Goal: Find specific page/section: Find specific page/section

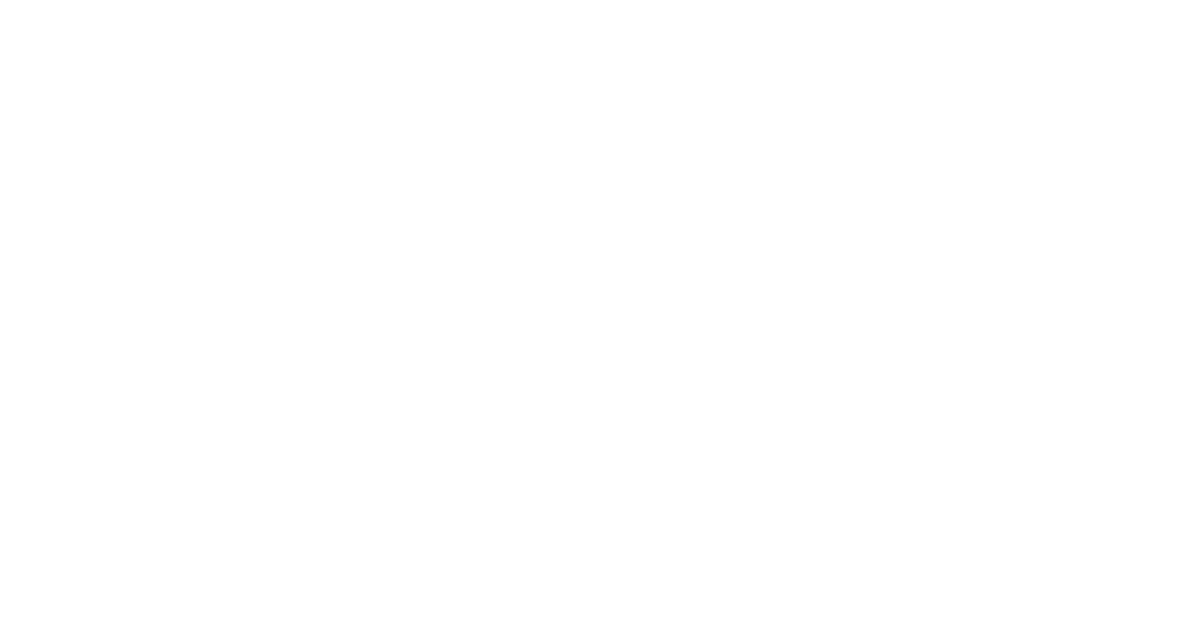
select select "Song"
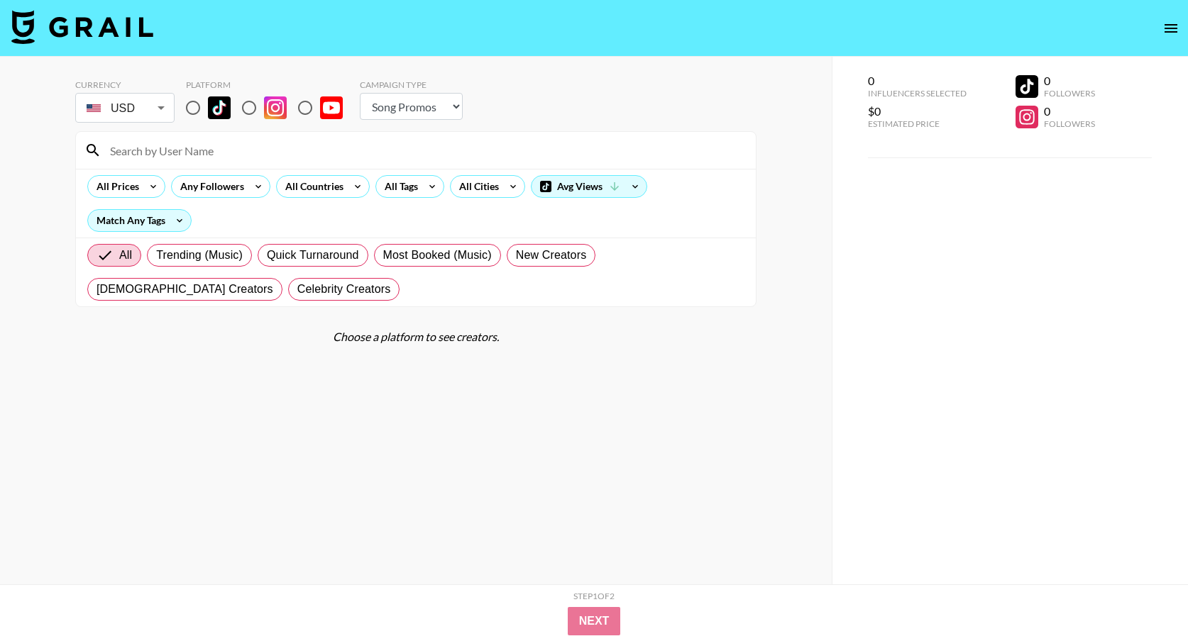
click at [133, 153] on input at bounding box center [424, 150] width 646 height 23
type input "piper"
click at [194, 109] on input "radio" at bounding box center [193, 108] width 30 height 30
radio input "true"
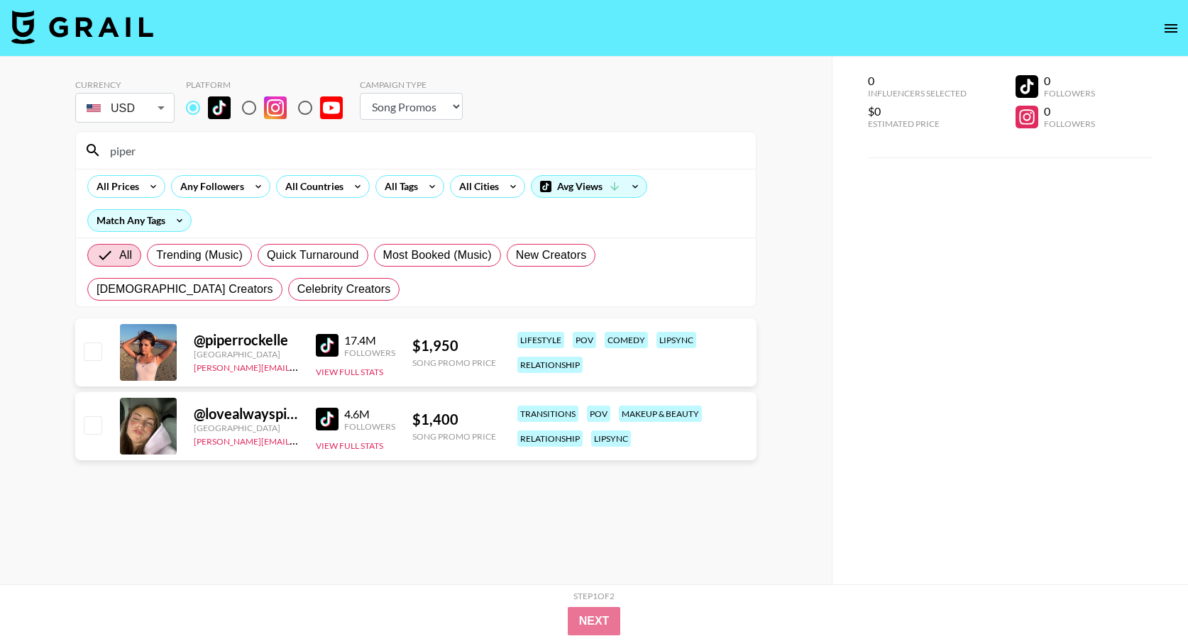
click at [319, 350] on img at bounding box center [327, 345] width 23 height 23
drag, startPoint x: 150, startPoint y: 150, endPoint x: 73, endPoint y: 160, distance: 78.1
click at [73, 160] on div "Currency USD USD ​ Platform Campaign Type Choose Type... Song Promos Brand Prom…" at bounding box center [415, 349] width 831 height 585
type input "p"
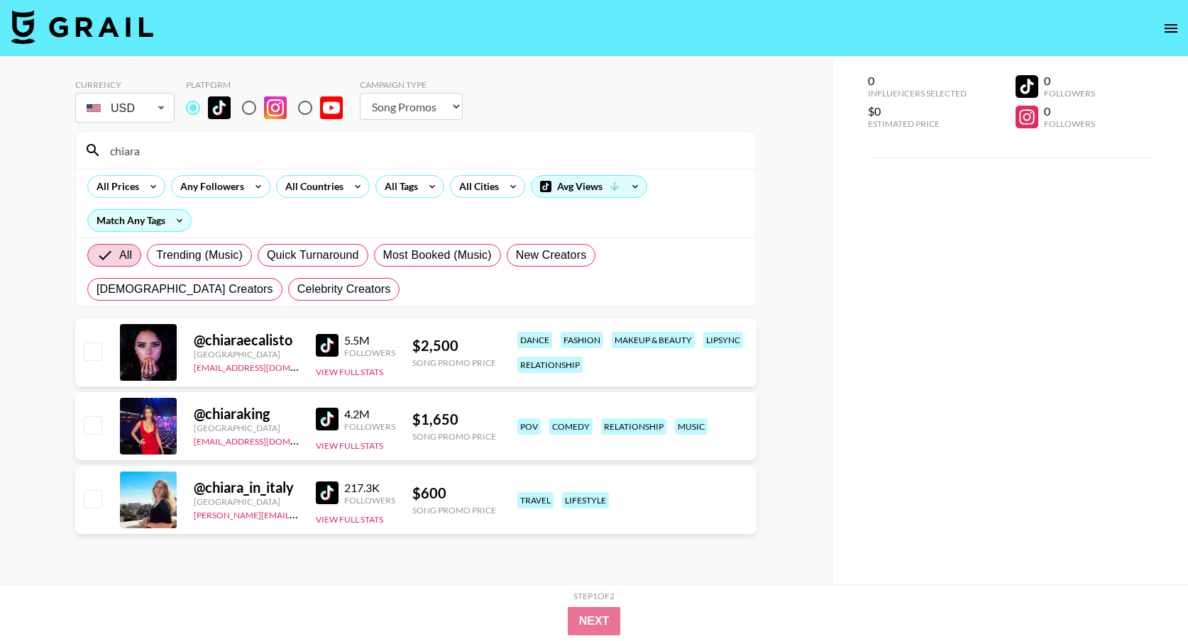
click at [326, 345] on img at bounding box center [327, 345] width 23 height 23
drag, startPoint x: 100, startPoint y: 156, endPoint x: 64, endPoint y: 156, distance: 36.2
click at [64, 156] on div "Currency USD USD ​ Platform Campaign Type Choose Type... Song Promos Brand Prom…" at bounding box center [415, 349] width 831 height 585
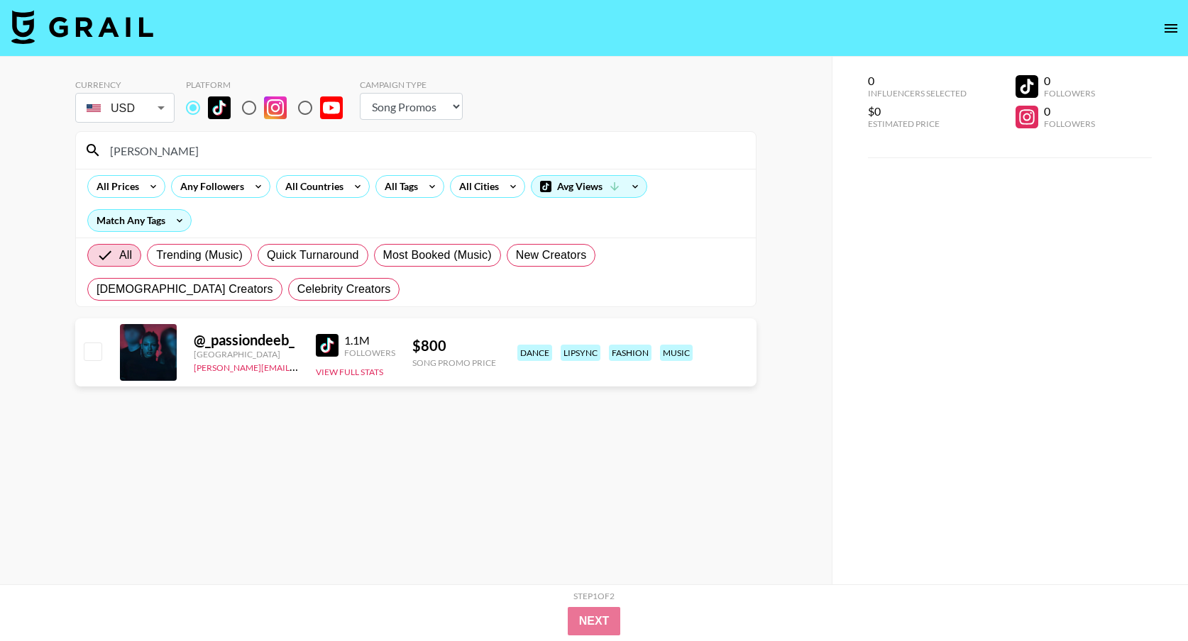
type input "[PERSON_NAME]"
click at [319, 345] on img at bounding box center [327, 345] width 23 height 23
